Goal: Complete application form

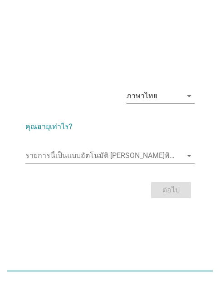
click at [72, 150] on input "รายการนี้เป็นแบบอัตโนมัติ คุณสามารถพิมพ์ลงในรายการนี้" at bounding box center [103, 155] width 156 height 14
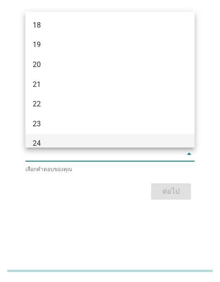
click at [49, 140] on div "24" at bounding box center [104, 143] width 142 height 11
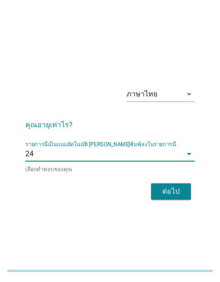
click at [145, 179] on form "คุณอายุเท่าไร? รายการนี้เป็นแบบอัตโนมัติ [PERSON_NAME]พิมพ์ลงในรายการนี้ 24 arr…" at bounding box center [109, 156] width 169 height 92
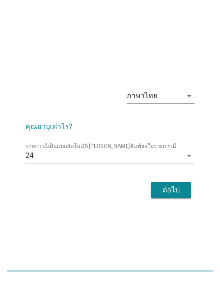
click at [166, 192] on div "ต่อไป" at bounding box center [170, 190] width 25 height 11
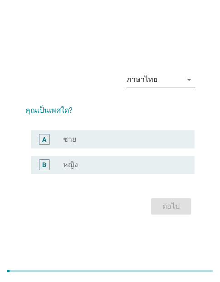
drag, startPoint x: 172, startPoint y: 26, endPoint x: 159, endPoint y: 83, distance: 58.4
click at [172, 26] on div "ภาษาไทย arrow_drop_down คุณเป็นเพศใด? A radio_button_unchecked ชาย B radio_butt…" at bounding box center [110, 141] width 220 height 282
click at [67, 161] on label "หญิง" at bounding box center [70, 164] width 15 height 9
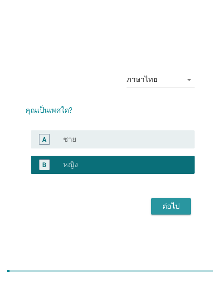
drag, startPoint x: 159, startPoint y: 205, endPoint x: 129, endPoint y: 204, distance: 30.3
click at [141, 206] on div "ต่อไป" at bounding box center [109, 207] width 169 height 22
click at [159, 209] on div "ต่อไป" at bounding box center [170, 206] width 25 height 11
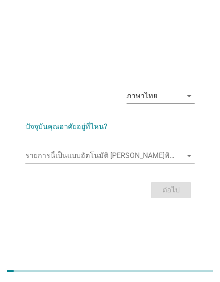
click at [76, 154] on input "รายการนี้เป็นแบบอัตโนมัติ คุณสามารถพิมพ์ลงในรายการนี้" at bounding box center [103, 155] width 156 height 14
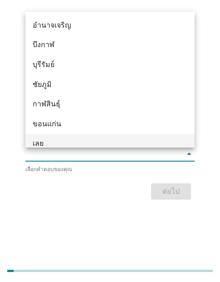
click at [51, 143] on div "เลย" at bounding box center [104, 143] width 142 height 11
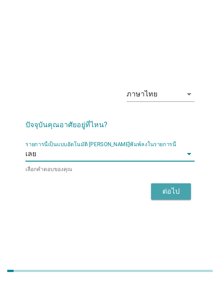
click at [155, 185] on button "ต่อไป" at bounding box center [171, 191] width 40 height 16
